Goal: Information Seeking & Learning: Find specific fact

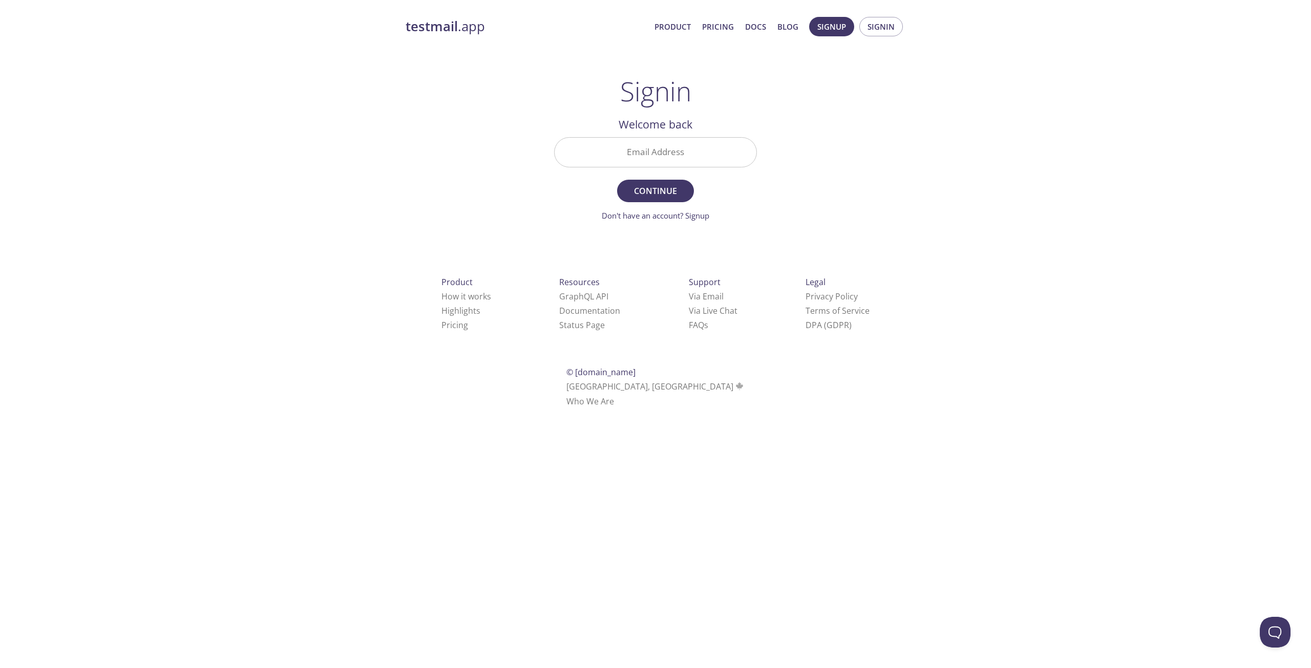
click at [711, 109] on div "Signin Welcome back Email Address Continue Don't have an account? Signup Check …" at bounding box center [655, 149] width 203 height 146
click at [668, 160] on input "Email Address" at bounding box center [656, 152] width 202 height 29
type input "[PERSON_NAME][EMAIL_ADDRESS][DOMAIN_NAME]"
click at [666, 184] on span "Continue" at bounding box center [655, 191] width 54 height 14
click at [620, 145] on input "Signin Security Code" at bounding box center [656, 152] width 202 height 29
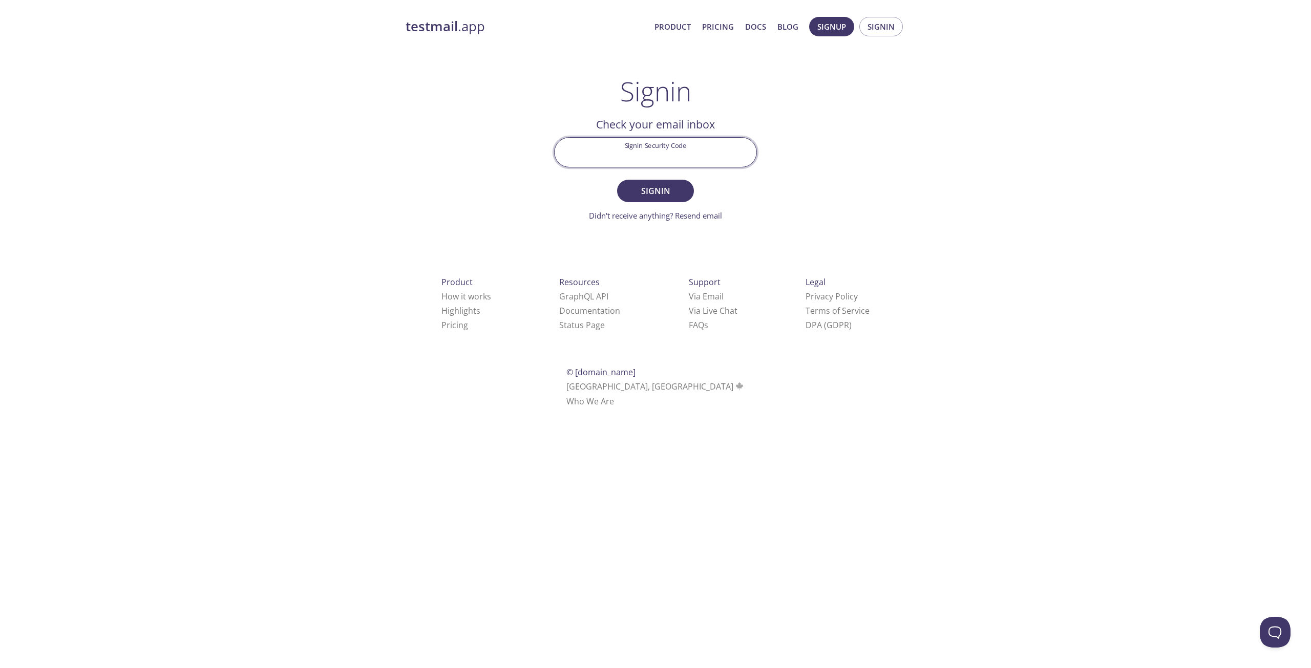
paste input "H8FM2CR"
type input "H8FM2CR"
click at [648, 193] on span "Signin" at bounding box center [655, 191] width 54 height 14
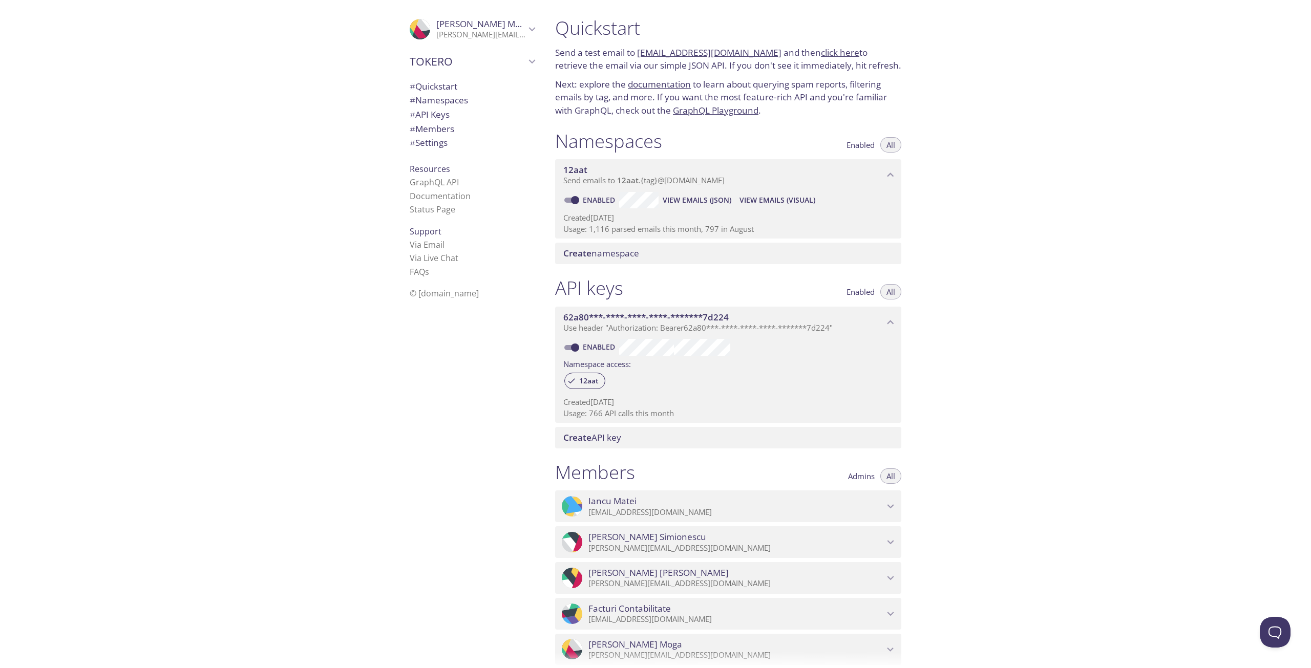
click at [712, 199] on span "View Emails (JSON)" at bounding box center [697, 200] width 69 height 12
click at [765, 202] on span "View Emails (Visual)" at bounding box center [777, 200] width 76 height 12
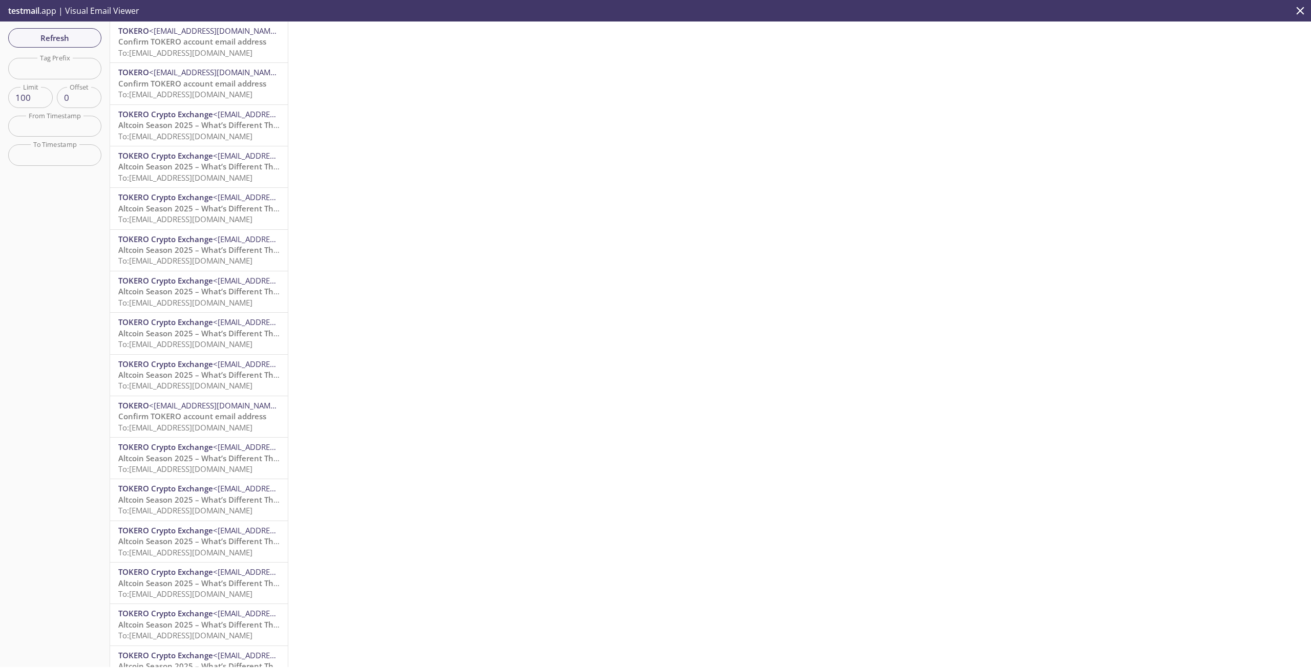
click at [187, 41] on span "Confirm TOKERO account email address" at bounding box center [192, 41] width 148 height 10
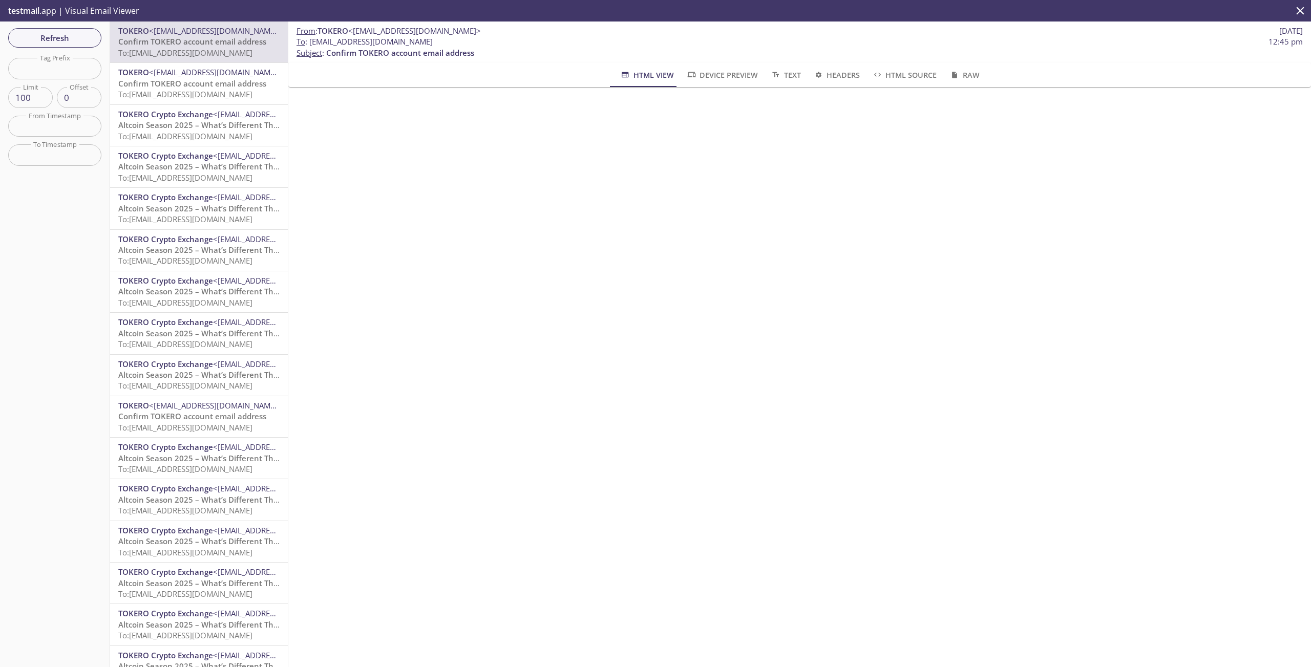
drag, startPoint x: 502, startPoint y: 41, endPoint x: 311, endPoint y: 42, distance: 191.0
click at [311, 42] on span "To : 12aat.e5a8d9d5e409469b@inbox.testmail.app 12:45 pm" at bounding box center [799, 41] width 1006 height 11
copy span "[EMAIL_ADDRESS][DOMAIN_NAME]"
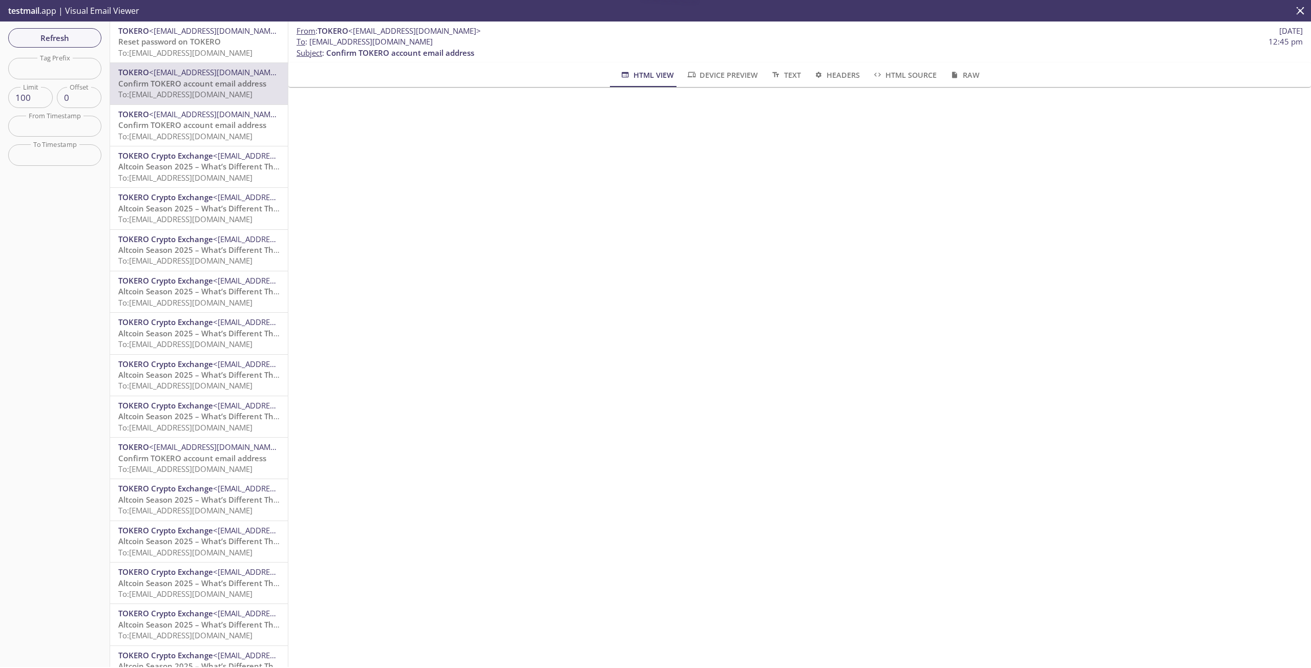
click at [183, 41] on span "Reset password on TOKERO" at bounding box center [169, 41] width 102 height 10
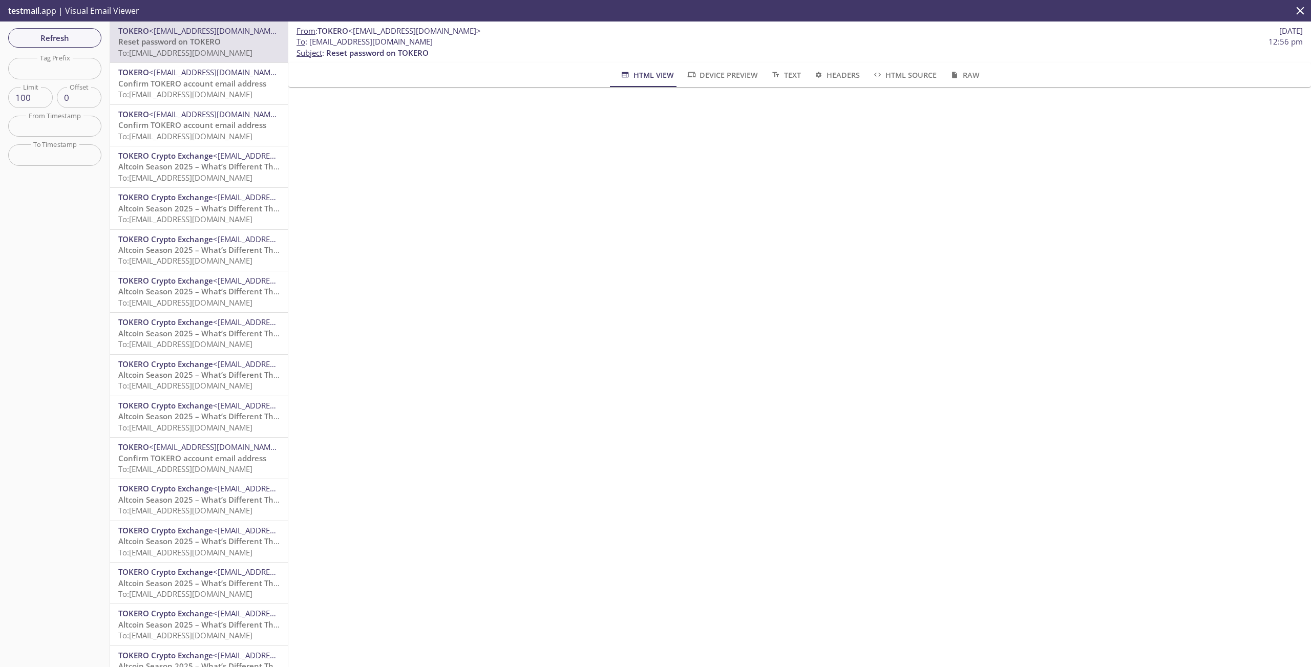
click at [176, 87] on span "Confirm TOKERO account email address" at bounding box center [192, 83] width 148 height 10
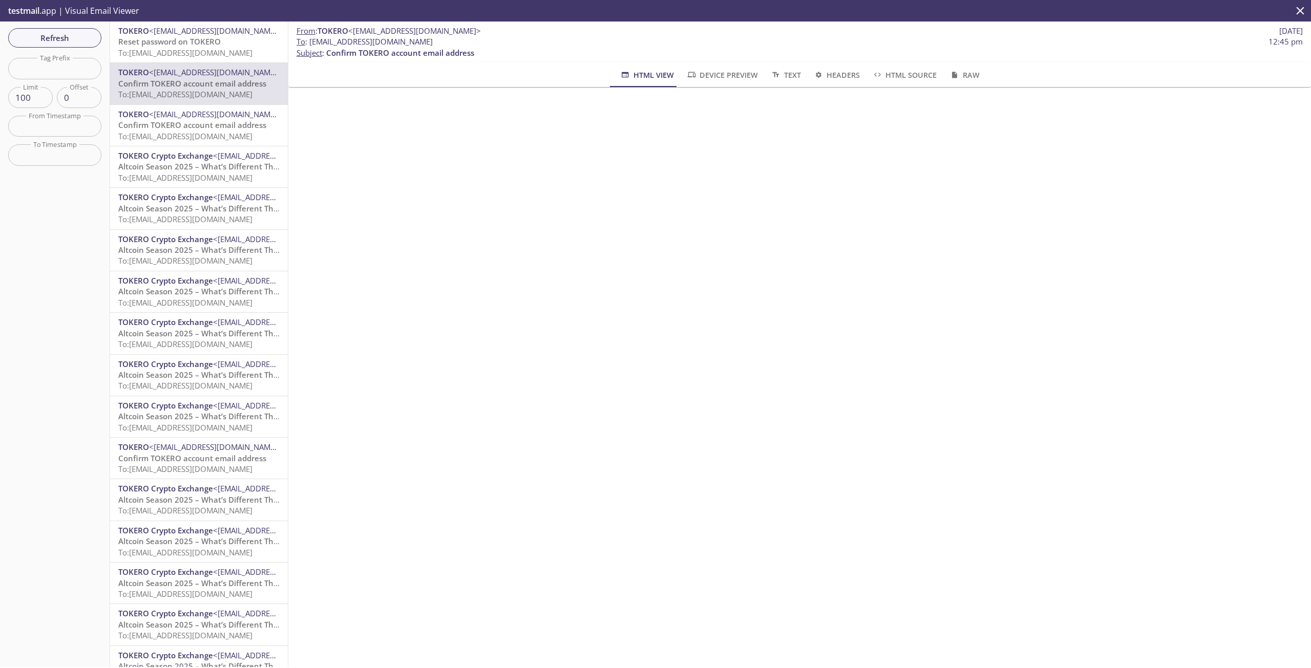
click at [186, 34] on span "<[EMAIL_ADDRESS][DOMAIN_NAME]>" at bounding box center [215, 31] width 133 height 10
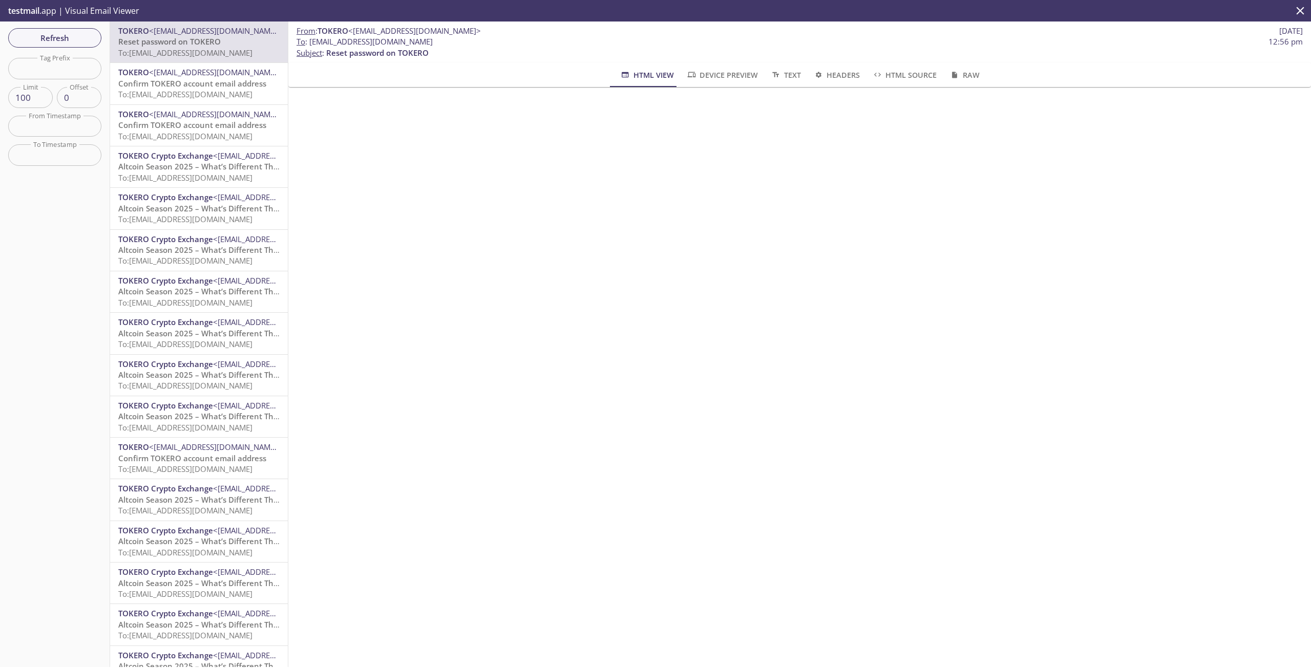
click at [176, 85] on span "Confirm TOKERO account email address" at bounding box center [192, 83] width 148 height 10
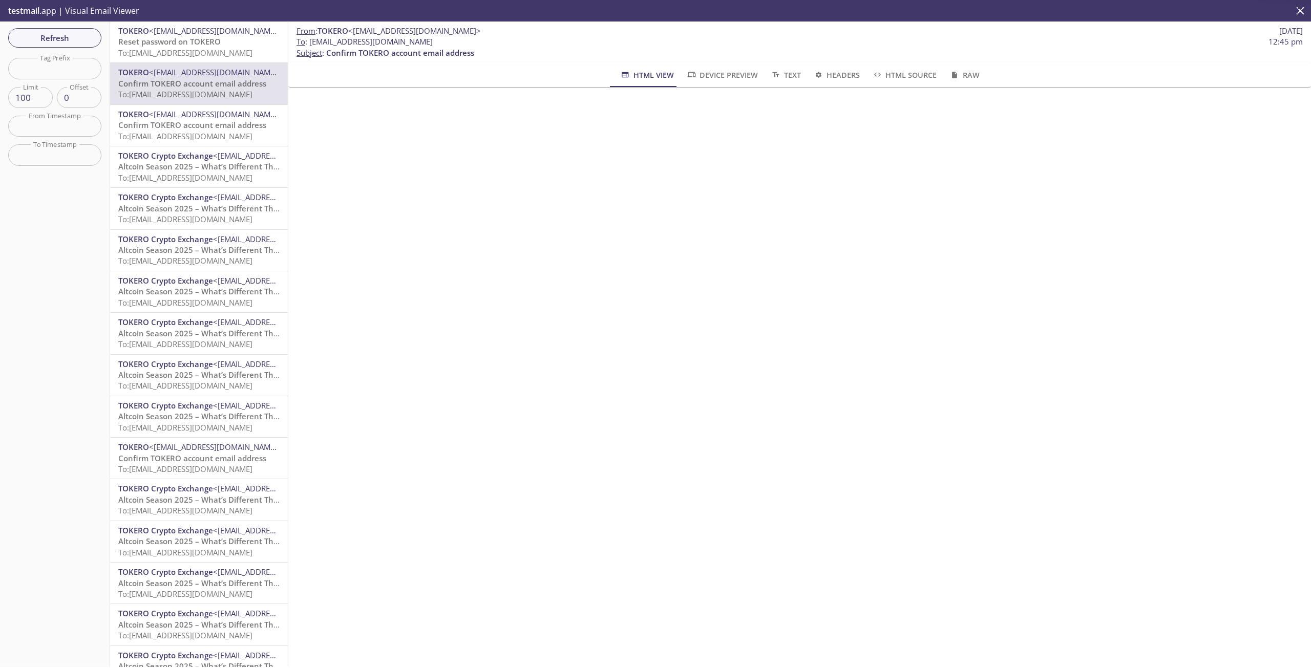
click at [162, 49] on span "To: [EMAIL_ADDRESS][DOMAIN_NAME]" at bounding box center [185, 53] width 134 height 10
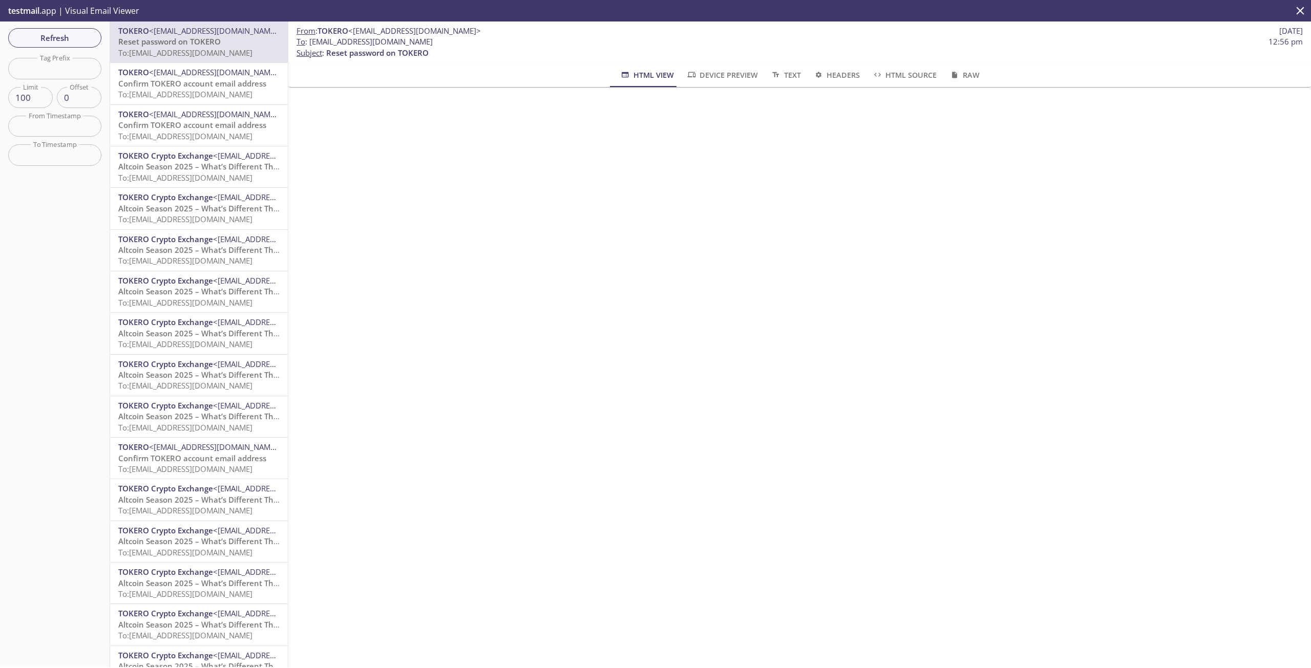
click at [181, 100] on p "Confirm TOKERO account email address To: [EMAIL_ADDRESS][DOMAIN_NAME]" at bounding box center [198, 89] width 161 height 22
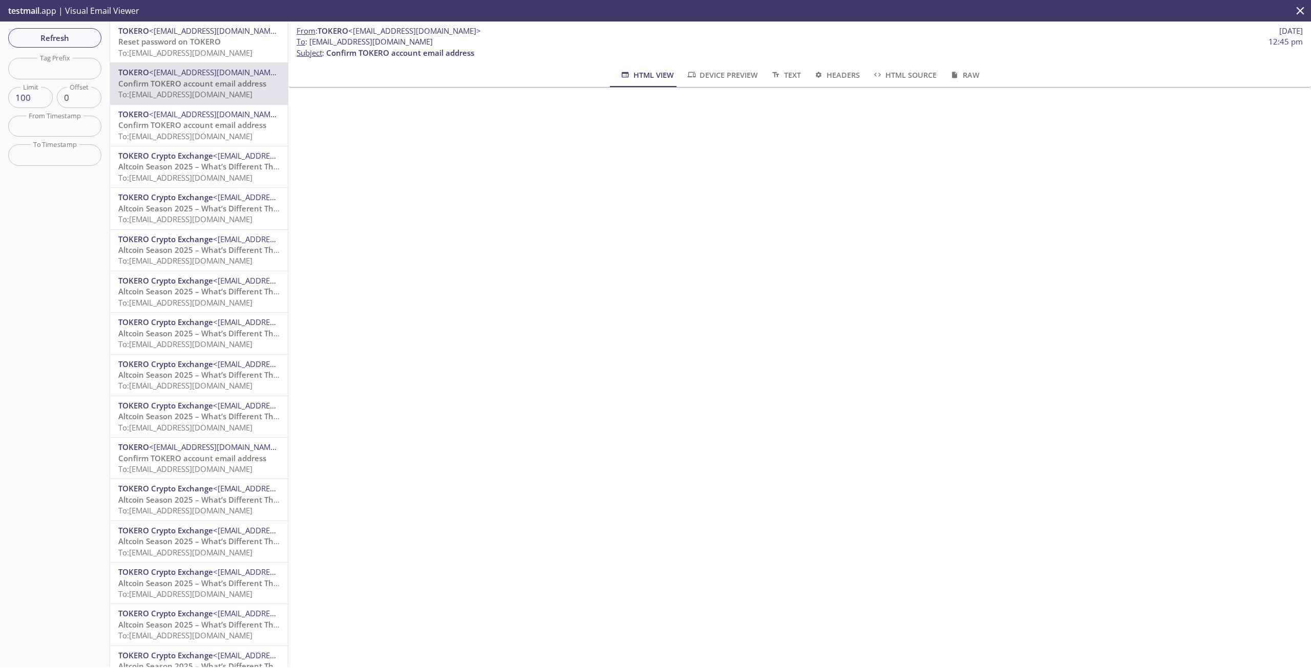
click at [174, 53] on span "To: [EMAIL_ADDRESS][DOMAIN_NAME]" at bounding box center [185, 53] width 134 height 10
